Goal: Information Seeking & Learning: Find specific fact

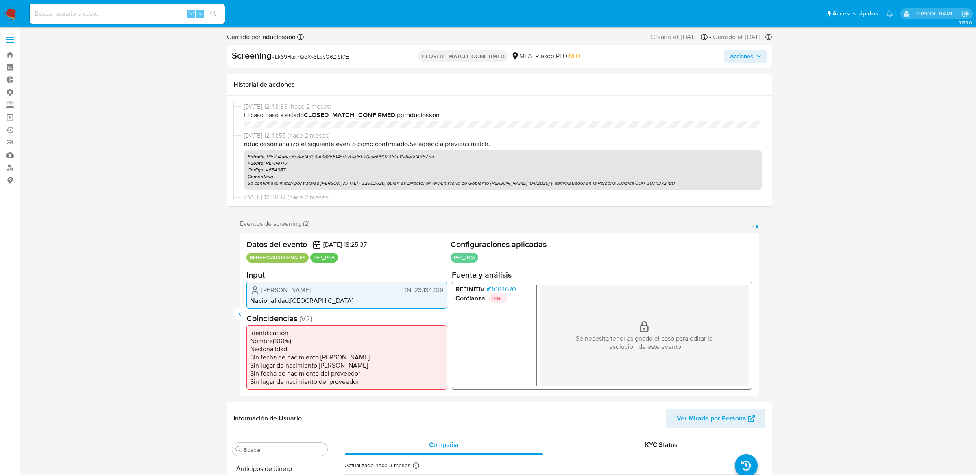
select select "10"
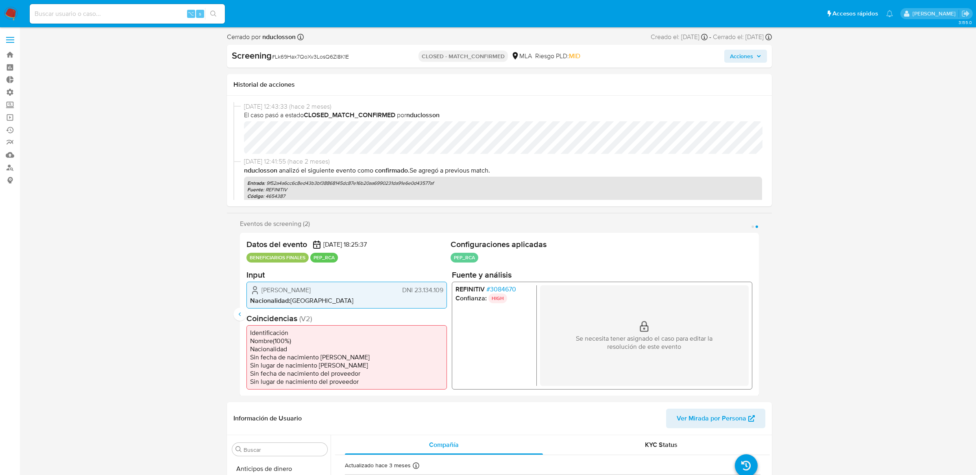
scroll to position [382, 0]
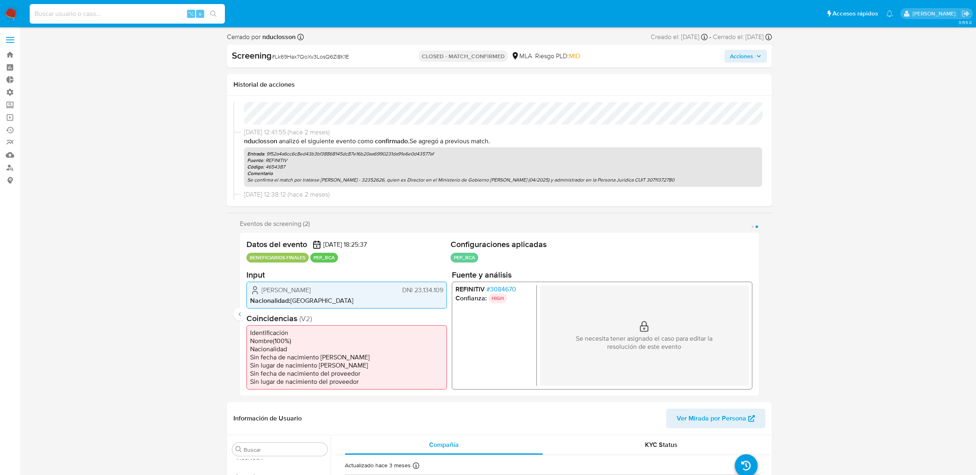
click at [172, 11] on input at bounding box center [127, 14] width 195 height 11
paste input "9e4d1eb945bb3bfbb9b9b873ced95835"
type input "9e4d1eb945bb3bfbb9b9b873ced95835"
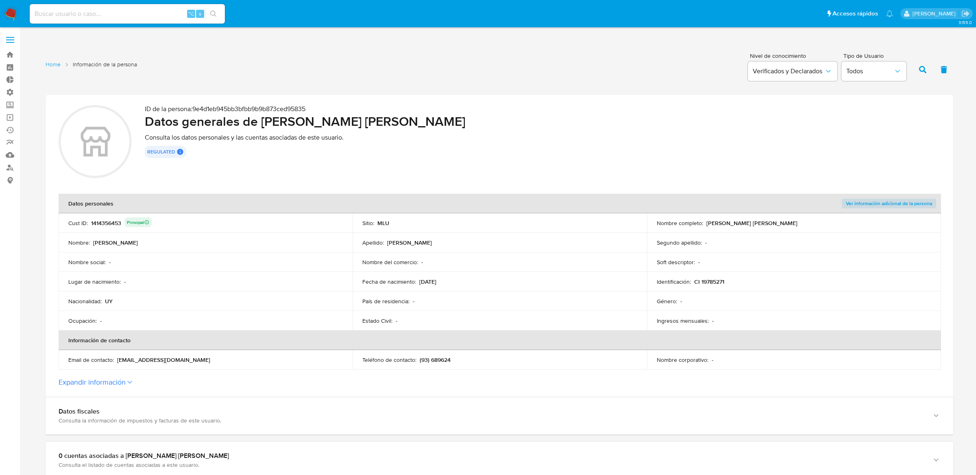
click at [105, 221] on div "1414356453 Principal" at bounding box center [121, 222] width 61 height 11
click at [91, 13] on input at bounding box center [127, 14] width 195 height 11
paste input "1414356453"
type input "1414356453"
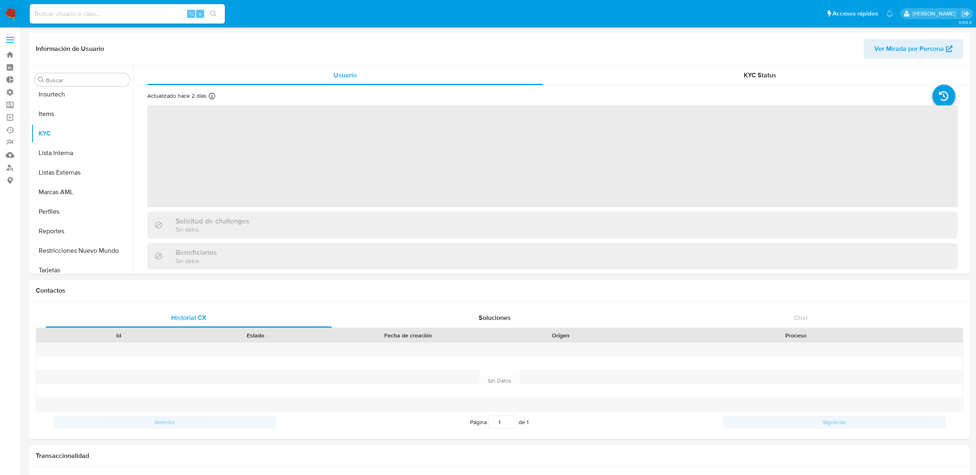
scroll to position [363, 0]
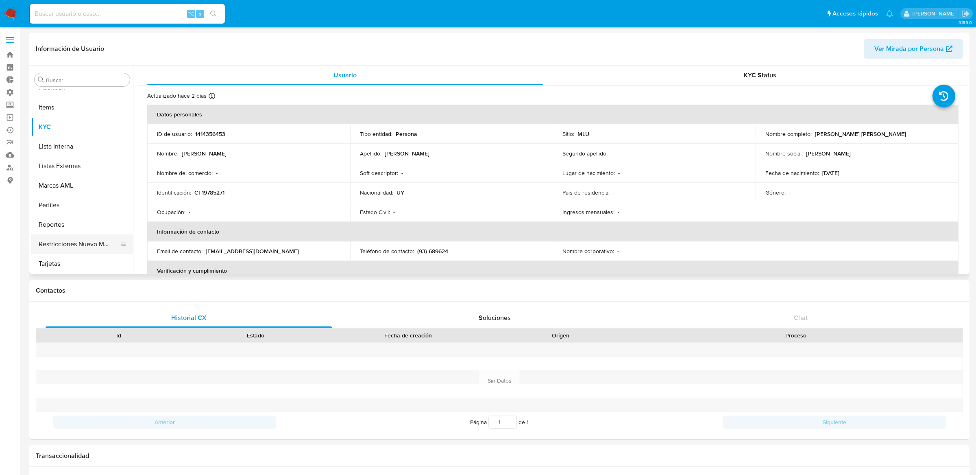
select select "10"
click at [84, 246] on button "Restricciones Nuevo Mundo" at bounding box center [78, 244] width 95 height 20
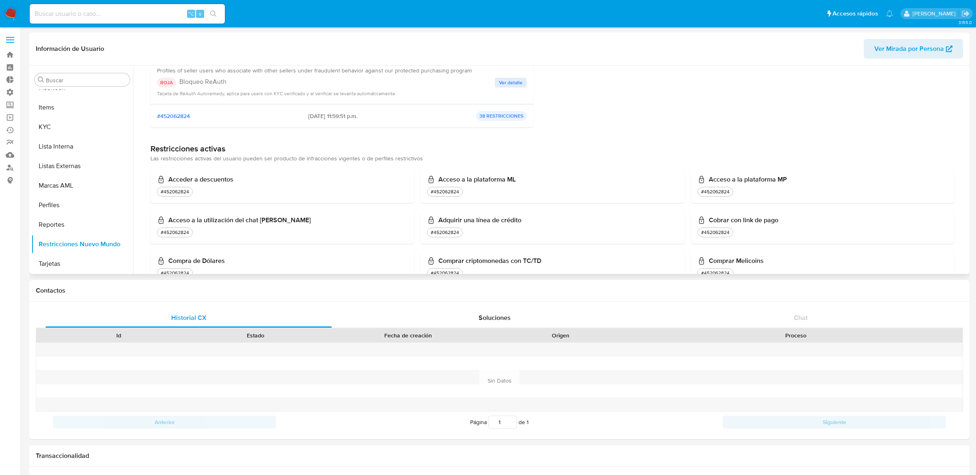
scroll to position [66, 0]
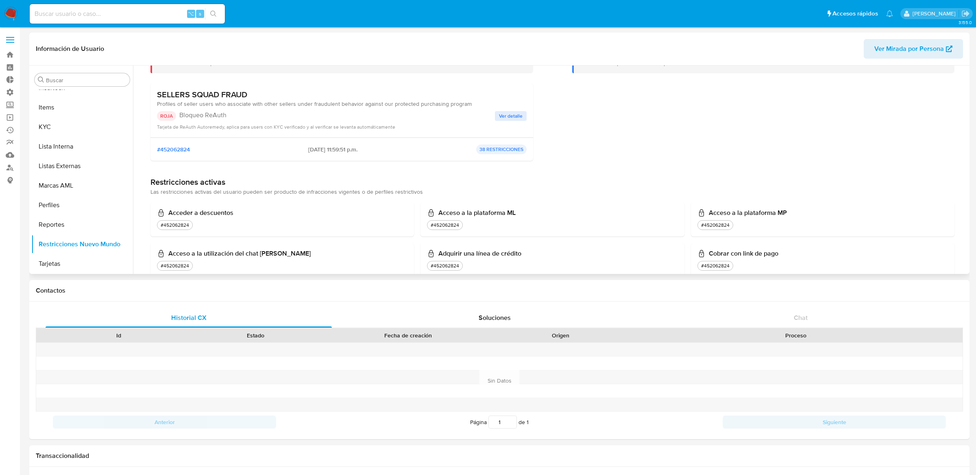
click at [508, 117] on span "Ver detalle" at bounding box center [511, 116] width 24 height 8
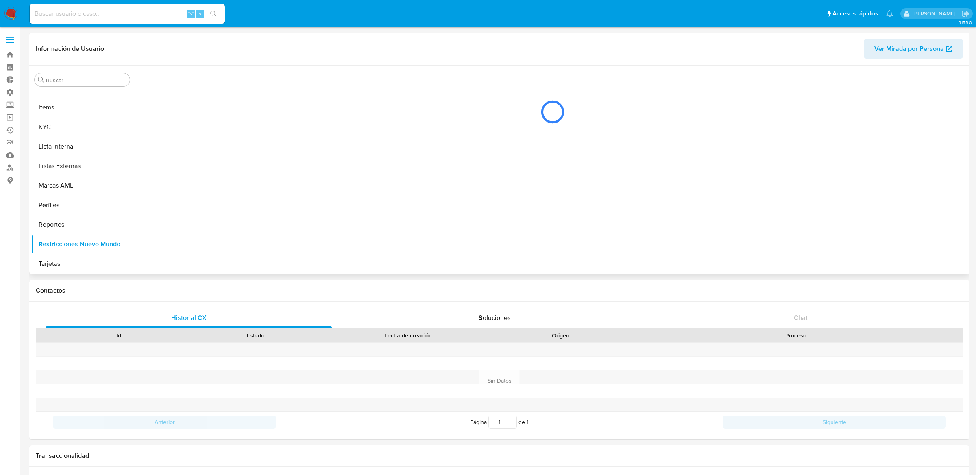
scroll to position [0, 0]
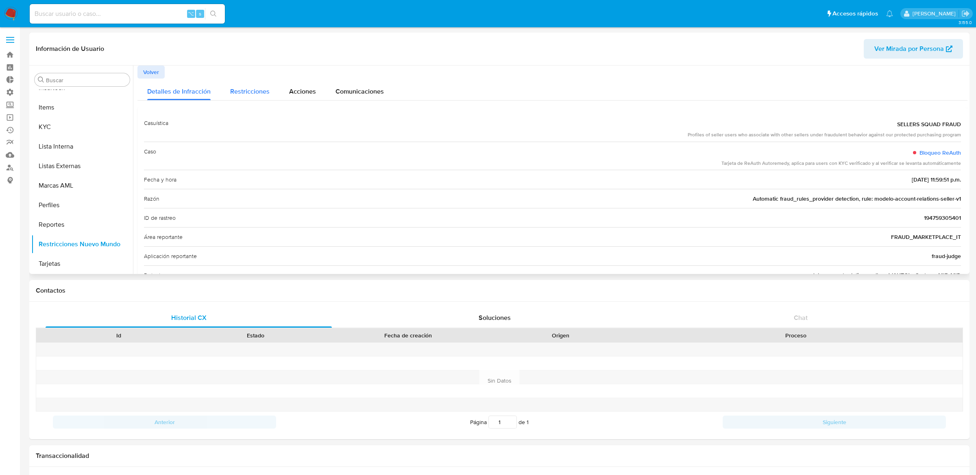
click at [251, 98] on div "Restricciones" at bounding box center [249, 89] width 39 height 22
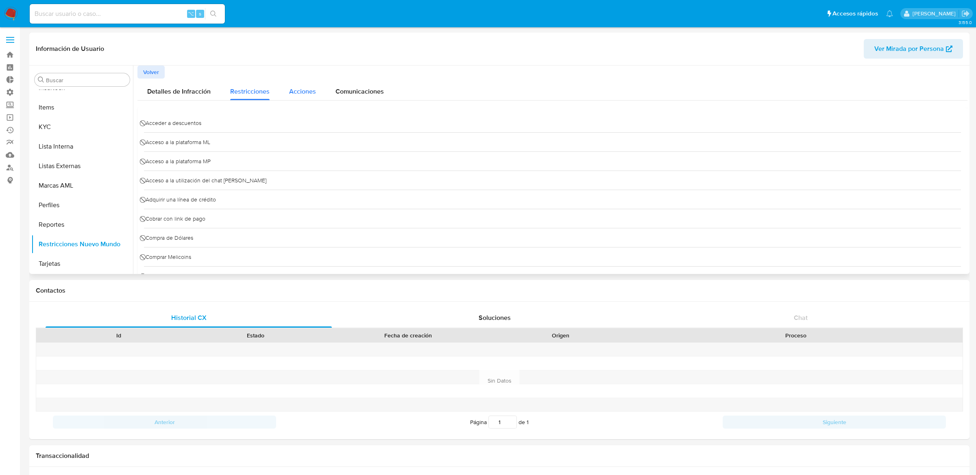
click at [290, 92] on span "Acciones" at bounding box center [302, 91] width 27 height 9
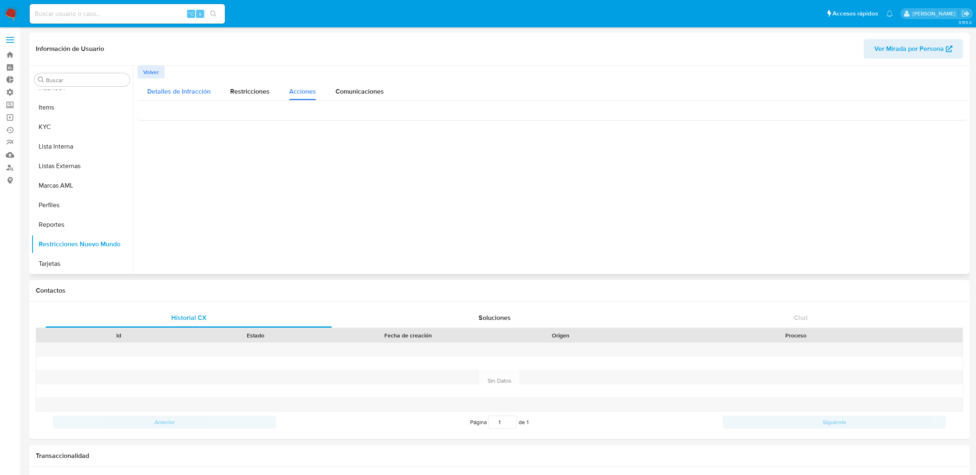
click at [201, 90] on span "Detalles de Infracción" at bounding box center [178, 91] width 63 height 9
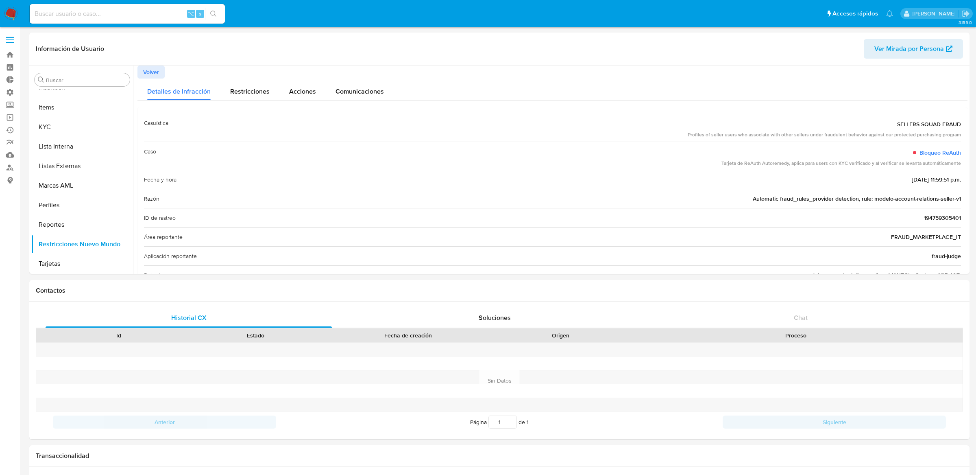
click at [150, 21] on div "⌥ s" at bounding box center [127, 14] width 195 height 20
click at [150, 16] on input at bounding box center [127, 14] width 195 height 11
paste input "2246618817"
type input "2246618817"
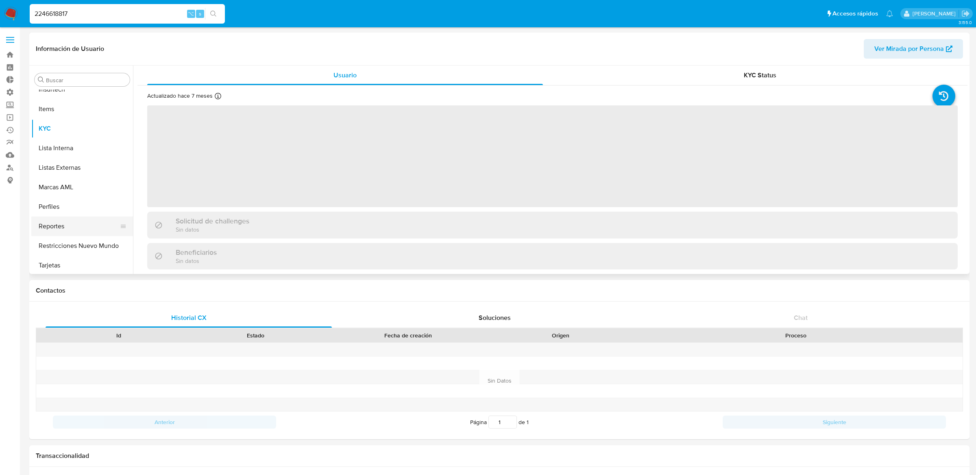
scroll to position [363, 0]
click at [94, 242] on button "Restricciones Nuevo Mundo" at bounding box center [78, 244] width 95 height 20
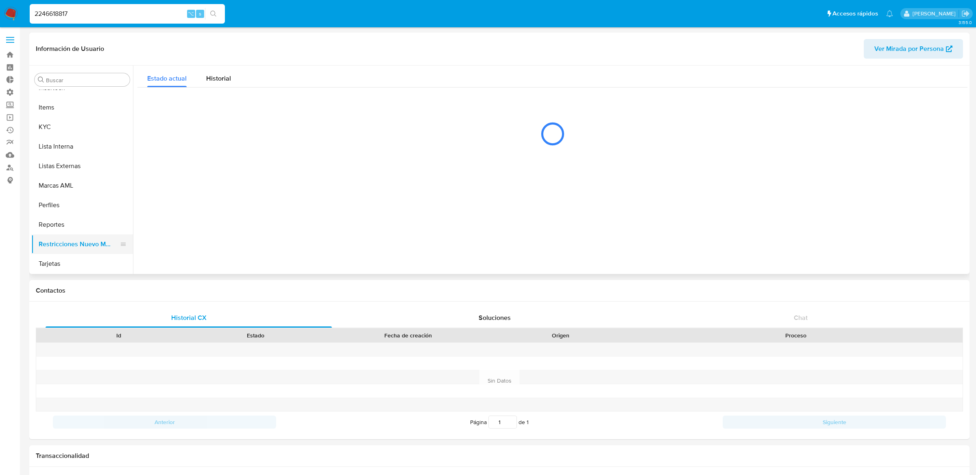
select select "10"
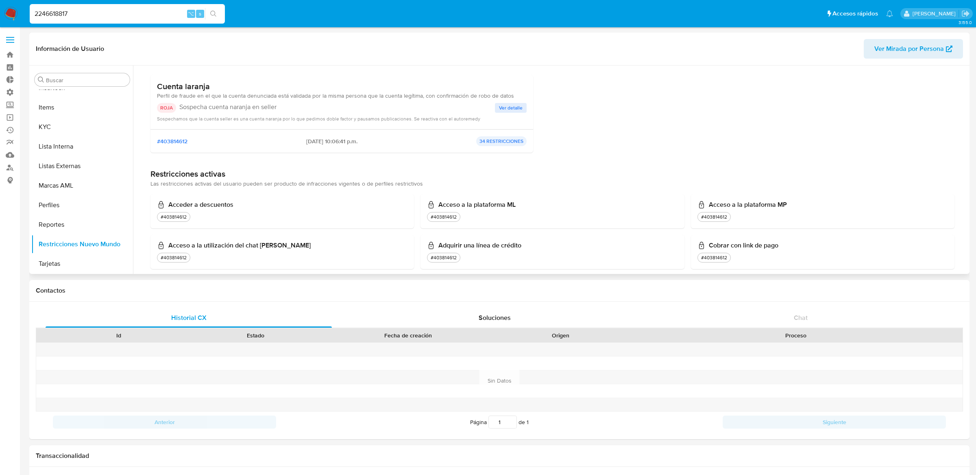
scroll to position [83, 0]
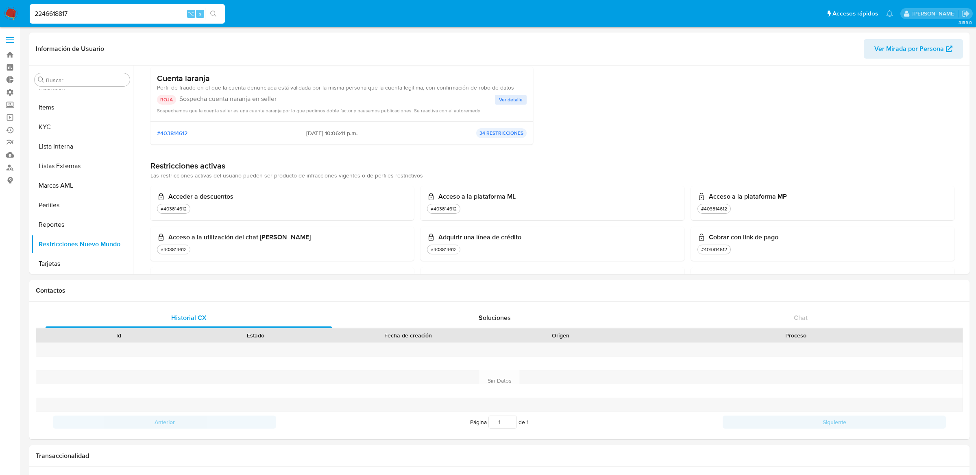
click at [159, 15] on input "2246618817" at bounding box center [127, 14] width 195 height 11
paste input "187528908"
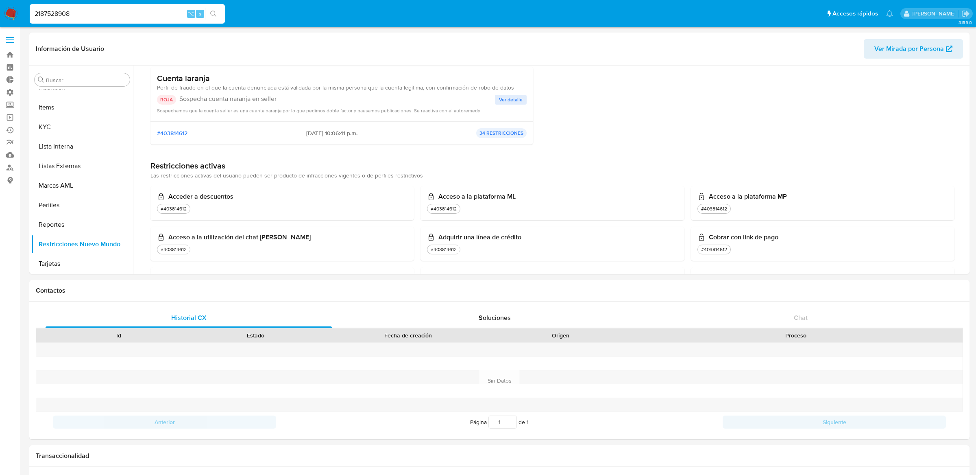
type input "2187528908"
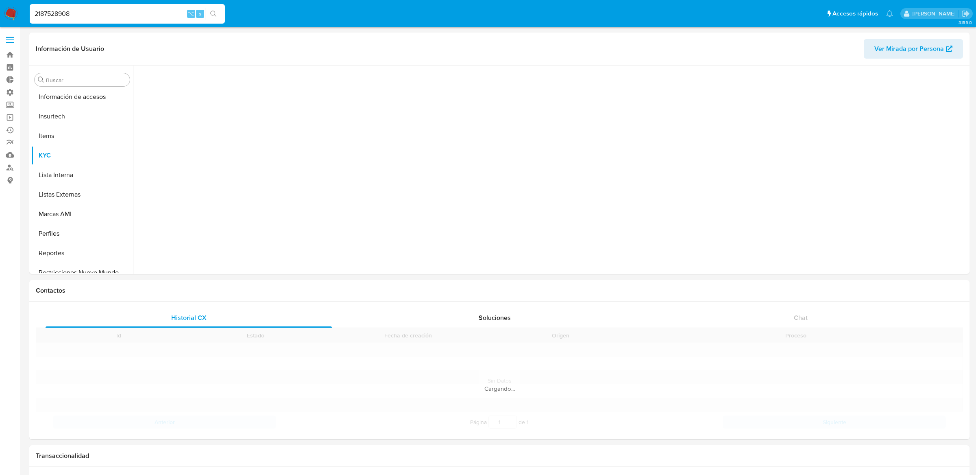
scroll to position [363, 0]
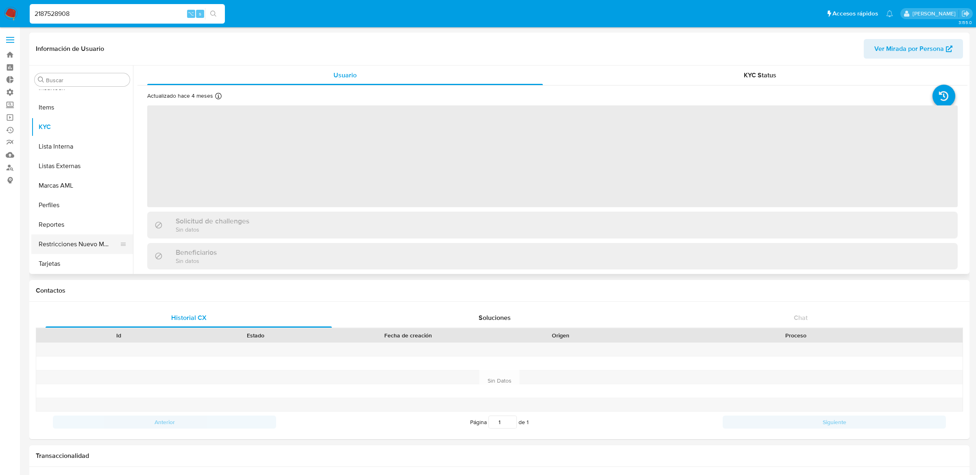
click at [98, 240] on button "Restricciones Nuevo Mundo" at bounding box center [78, 244] width 95 height 20
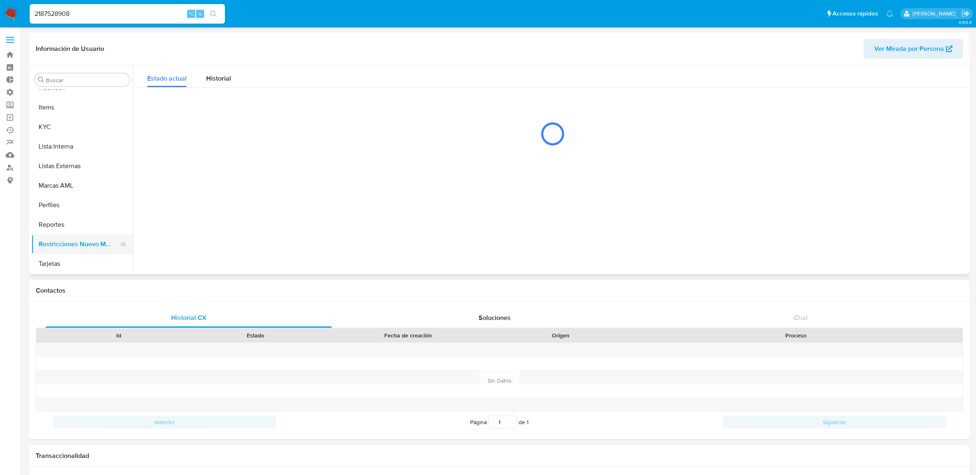
select select "10"
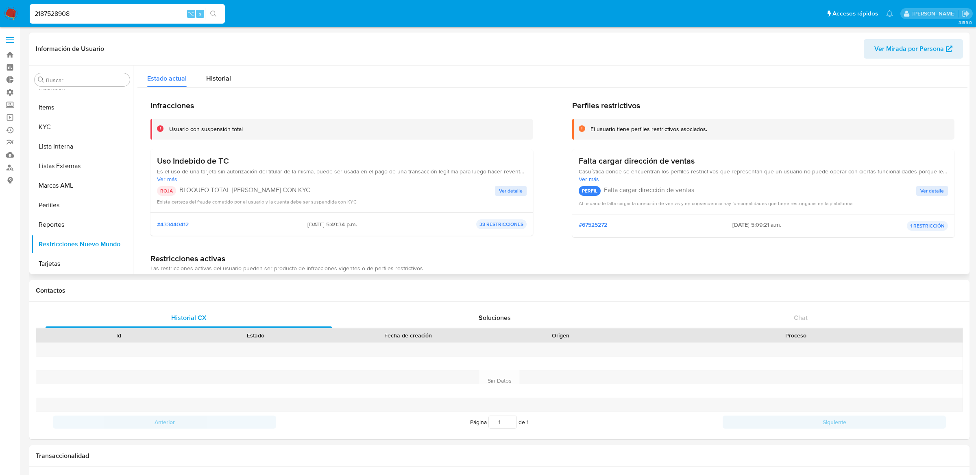
click at [166, 181] on span "Ver más" at bounding box center [342, 178] width 370 height 7
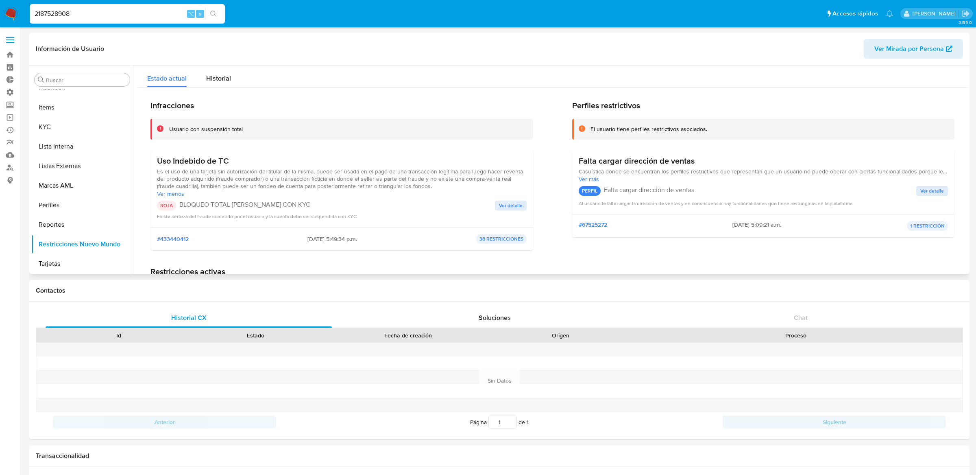
drag, startPoint x: 296, startPoint y: 169, endPoint x: 335, endPoint y: 169, distance: 38.6
click at [335, 169] on span "Es el uso de una tarjeta sin autorización del titular de la misma, puede ser us…" at bounding box center [342, 179] width 370 height 22
drag, startPoint x: 159, startPoint y: 179, endPoint x: 241, endPoint y: 177, distance: 82.6
click at [241, 178] on span "Es el uso de una tarjeta sin autorización del titular de la misma, puede ser us…" at bounding box center [342, 179] width 370 height 22
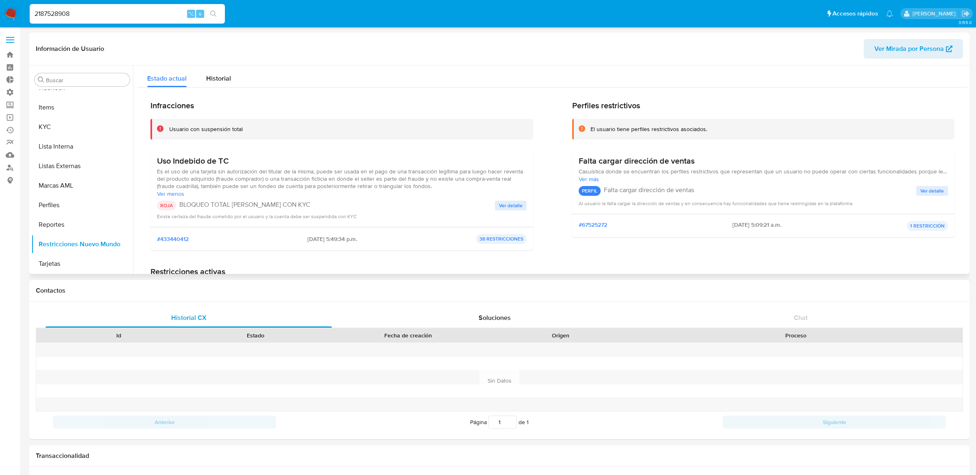
drag, startPoint x: 265, startPoint y: 179, endPoint x: 340, endPoint y: 180, distance: 75.3
click at [340, 180] on span "Es el uso de una tarjeta sin autorización del titular de la misma, puede ser us…" at bounding box center [342, 179] width 370 height 22
drag, startPoint x: 424, startPoint y: 178, endPoint x: 446, endPoint y: 185, distance: 23.4
click at [446, 185] on span "Es el uso de una tarjeta sin autorización del titular de la misma, puede ser us…" at bounding box center [342, 179] width 370 height 22
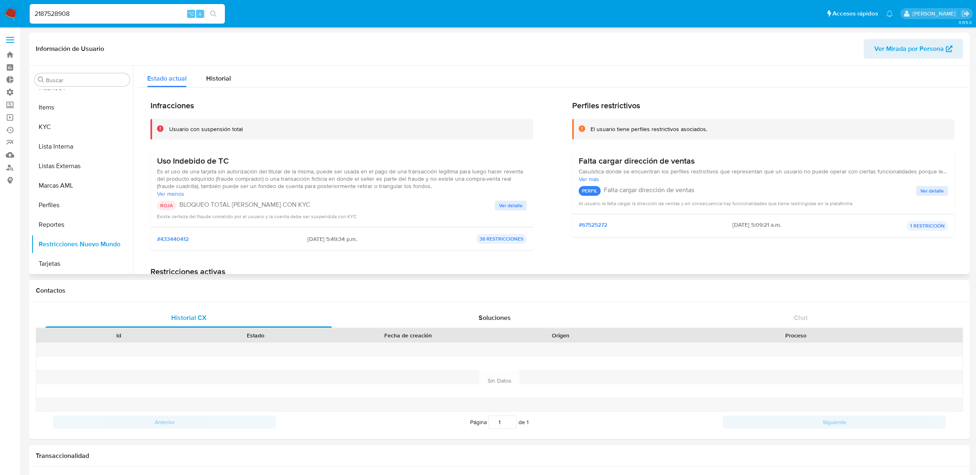
click at [446, 185] on span "Es el uso de una tarjeta sin autorización del titular de la misma, puede ser us…" at bounding box center [342, 179] width 370 height 22
drag, startPoint x: 205, startPoint y: 184, endPoint x: 436, endPoint y: 183, distance: 231.4
click at [436, 183] on span "Es el uso de una tarjeta sin autorización del titular de la misma, puede ser us…" at bounding box center [342, 179] width 370 height 22
drag, startPoint x: 158, startPoint y: 168, endPoint x: 347, endPoint y: 173, distance: 188.8
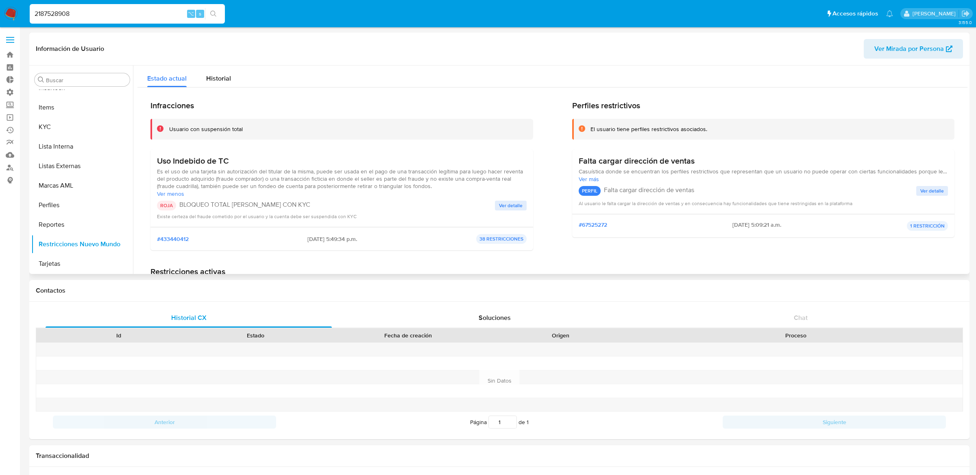
click at [347, 173] on span "Es el uso de una tarjeta sin autorización del titular de la misma, puede ser us…" at bounding box center [342, 179] width 370 height 22
drag, startPoint x: 156, startPoint y: 170, endPoint x: 433, endPoint y: 182, distance: 276.8
click at [433, 182] on div "Uso Indebido de TC Es el uso de una tarjeta sin autorización del titular de la …" at bounding box center [341, 188] width 383 height 78
drag, startPoint x: 432, startPoint y: 186, endPoint x: 154, endPoint y: 168, distance: 278.0
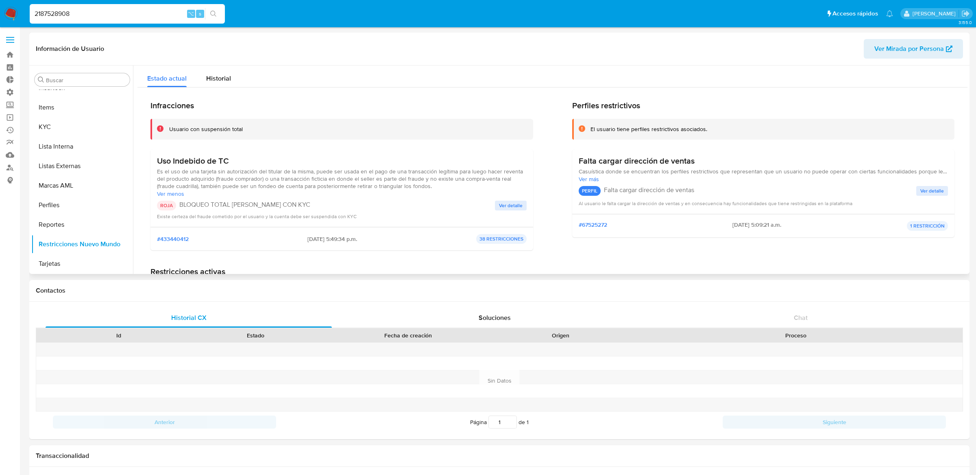
click at [154, 168] on div "Uso Indebido de TC Es el uso de una tarjeta sin autorización del titular de la …" at bounding box center [341, 188] width 383 height 78
click at [394, 123] on div "Usuario con suspensión total" at bounding box center [341, 129] width 383 height 21
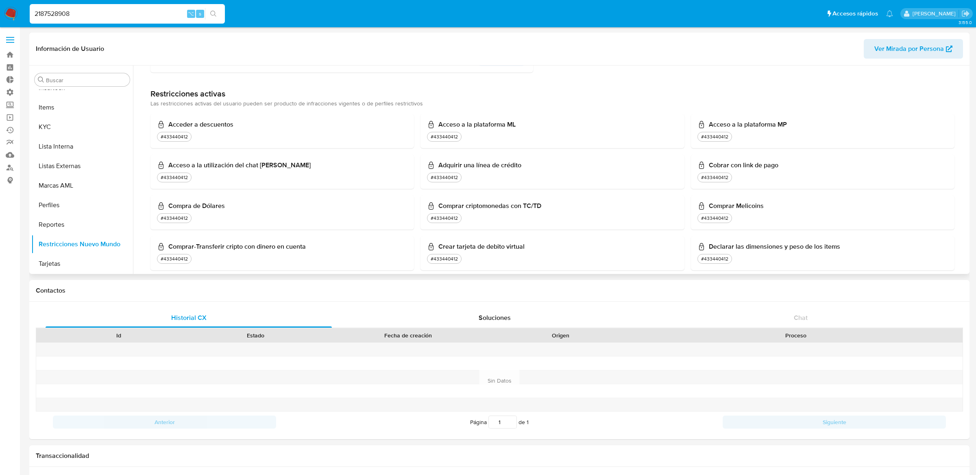
scroll to position [0, 0]
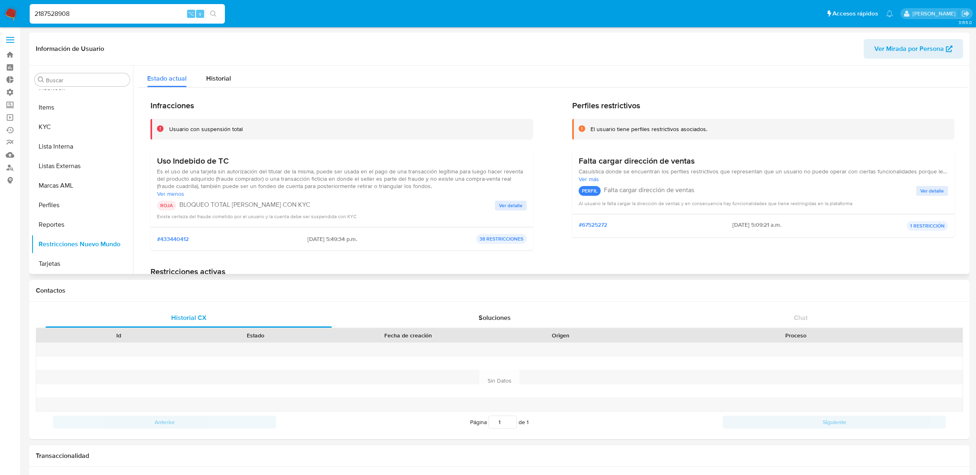
drag, startPoint x: 157, startPoint y: 161, endPoint x: 237, endPoint y: 159, distance: 79.3
click at [237, 159] on h3 "Uso Indebido de TC" at bounding box center [342, 161] width 370 height 10
click at [174, 194] on span "Ver menos" at bounding box center [342, 193] width 370 height 7
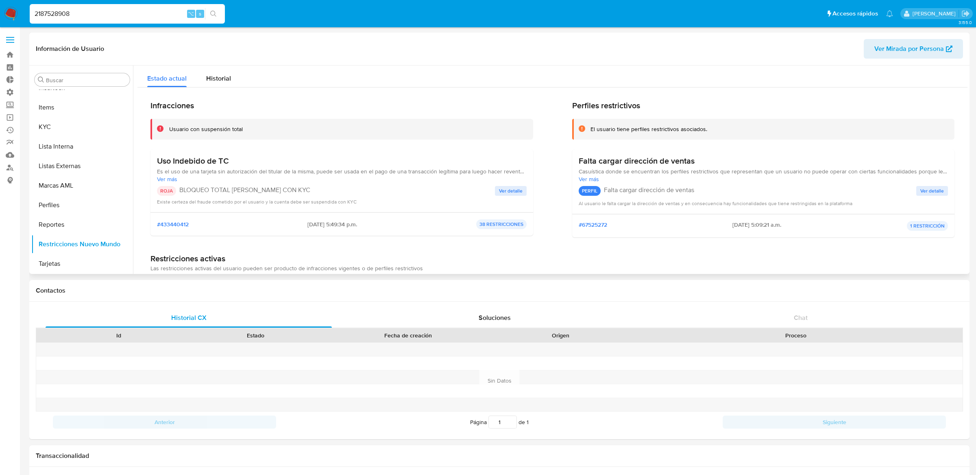
click at [168, 183] on div "Uso Indebido de TC Es el uso de una tarjeta sin autorización del titular de la …" at bounding box center [342, 181] width 370 height 50
click at [167, 180] on span "Ver más" at bounding box center [342, 178] width 370 height 7
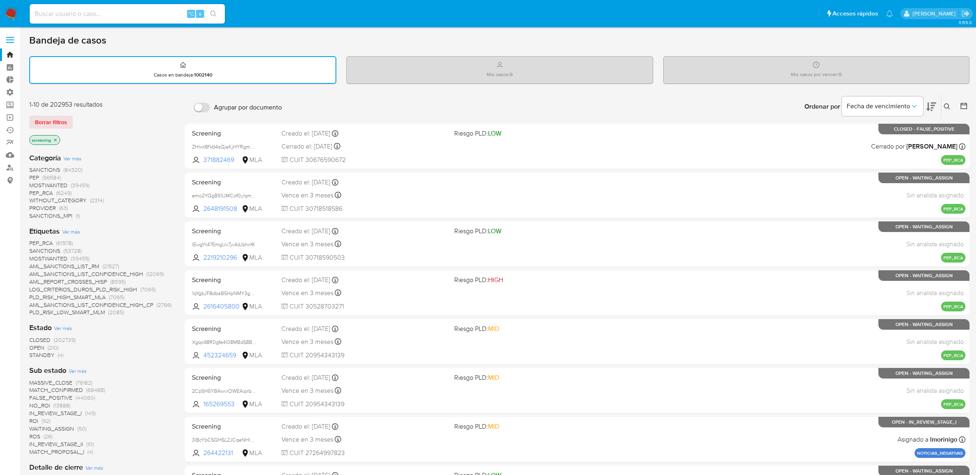
scroll to position [169, 0]
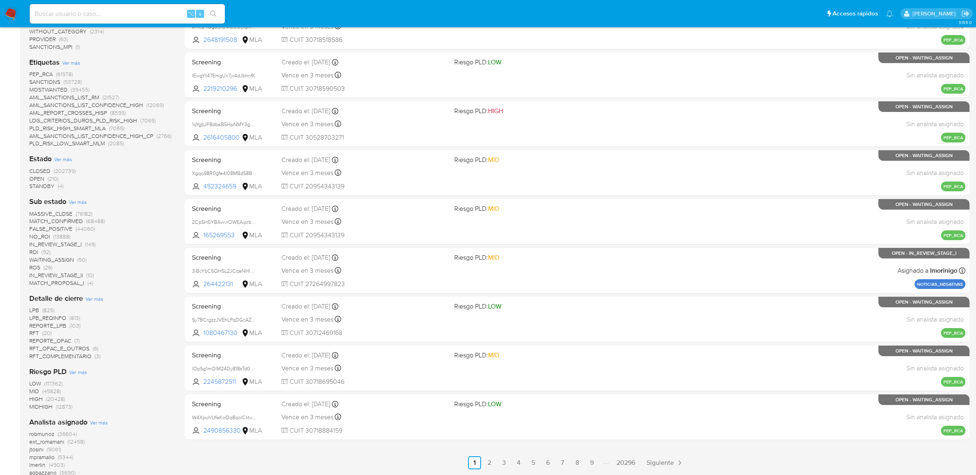
click at [155, 13] on input at bounding box center [127, 14] width 195 height 11
paste input "1963318034"
type input "1963318034"
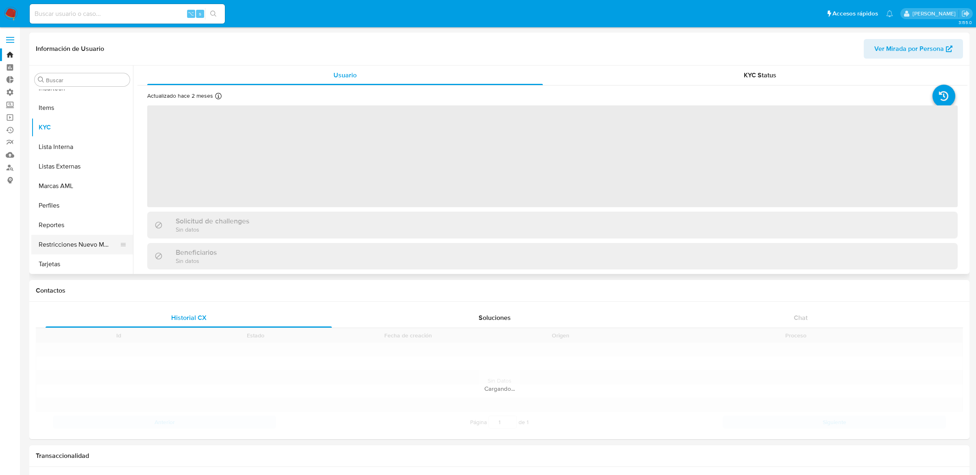
scroll to position [363, 0]
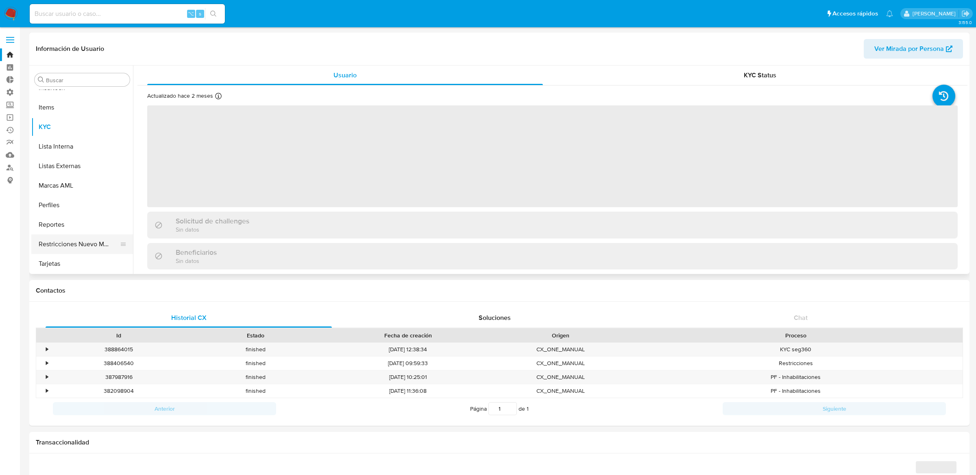
click at [98, 251] on button "Restricciones Nuevo Mundo" at bounding box center [78, 244] width 95 height 20
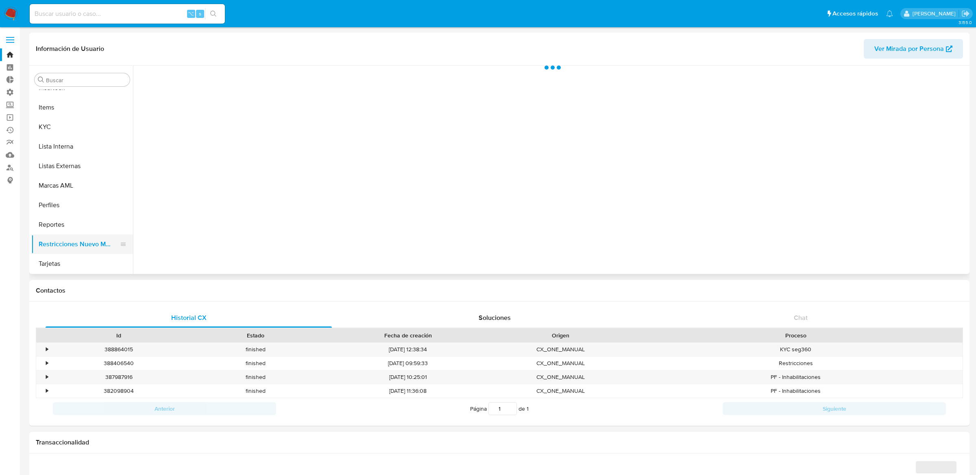
select select "10"
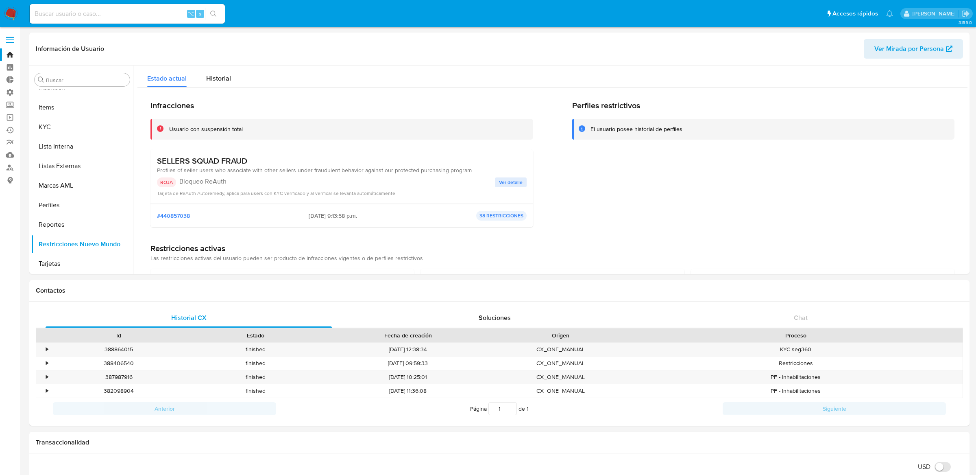
click at [144, 13] on input at bounding box center [127, 14] width 195 height 11
paste input "2250422210"
type input "2250422210"
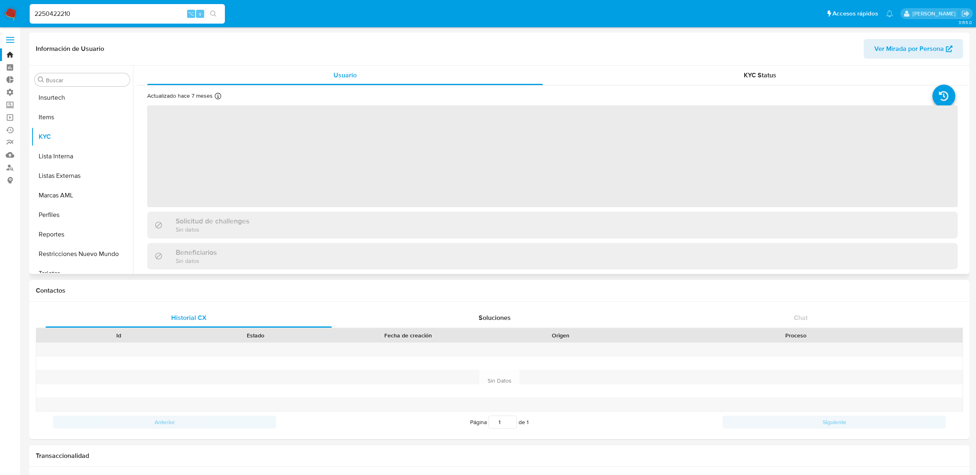
scroll to position [363, 0]
click at [103, 233] on button "Reportes" at bounding box center [78, 225] width 95 height 20
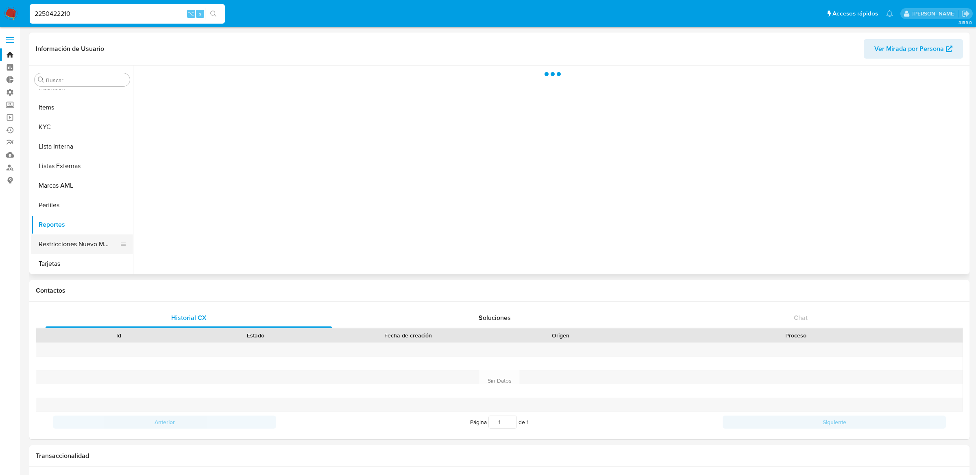
click at [101, 243] on button "Restricciones Nuevo Mundo" at bounding box center [78, 244] width 95 height 20
select select "10"
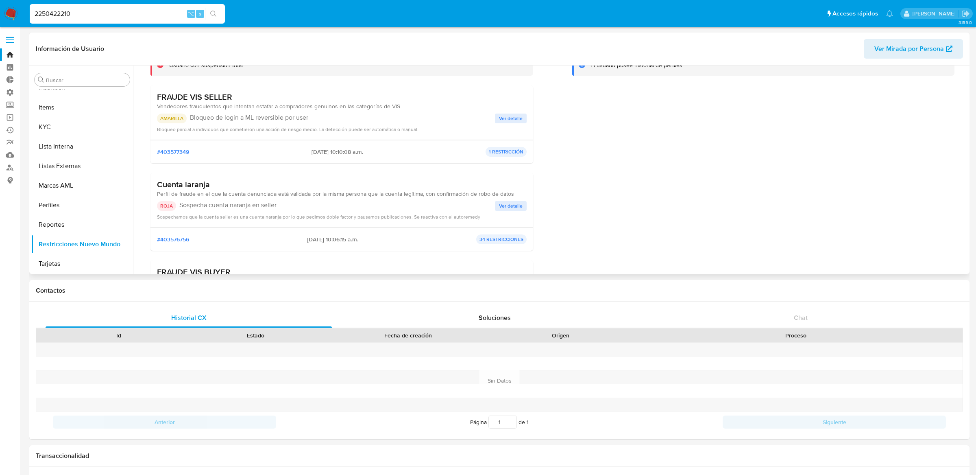
scroll to position [0, 0]
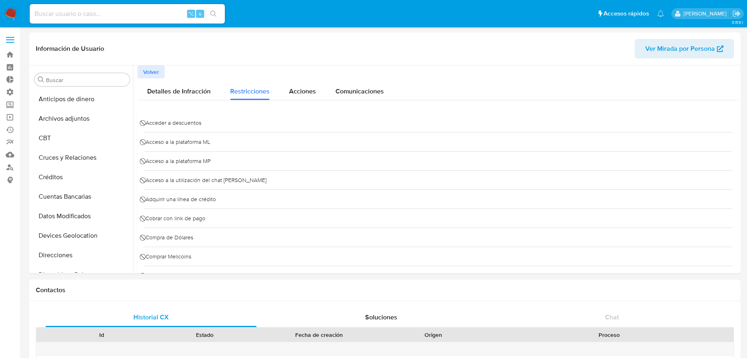
select select "10"
click at [186, 83] on div "Detalles de Infracción" at bounding box center [178, 89] width 63 height 22
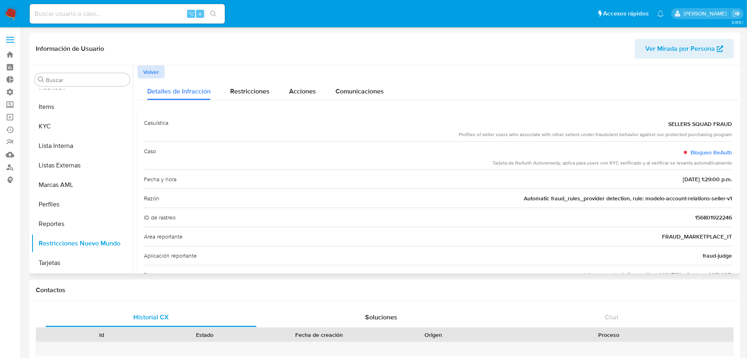
click at [144, 71] on span "Volver" at bounding box center [151, 71] width 16 height 11
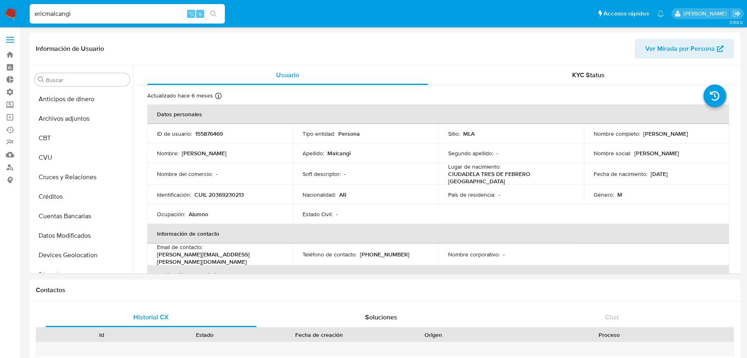
select select "10"
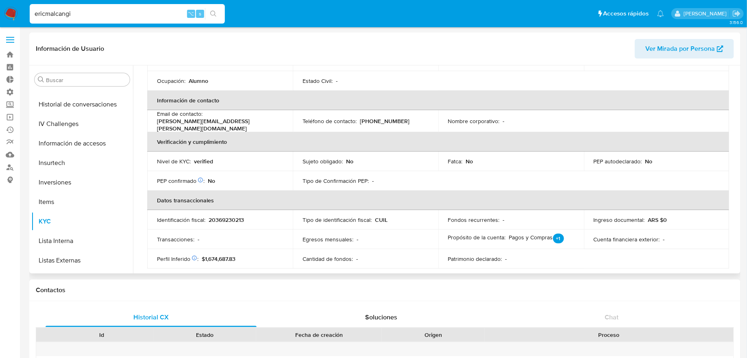
click at [226, 180] on div "PEP confirmado Obtenido de listas internas : No" at bounding box center [220, 180] width 126 height 7
